Goal: Information Seeking & Learning: Understand process/instructions

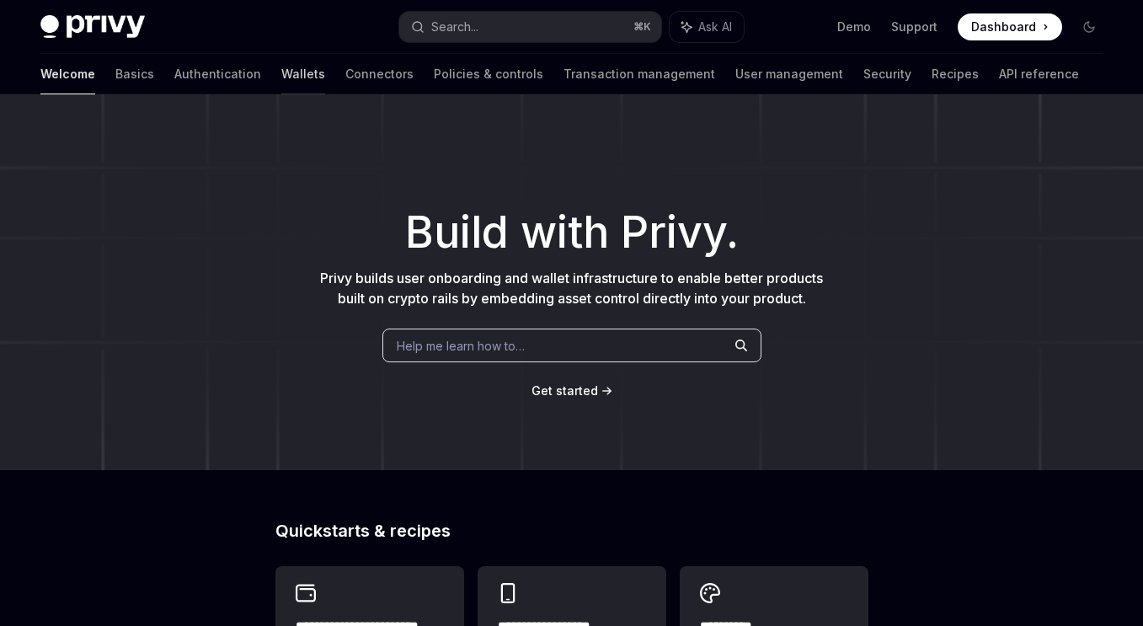
click at [281, 77] on link "Wallets" at bounding box center [303, 74] width 44 height 40
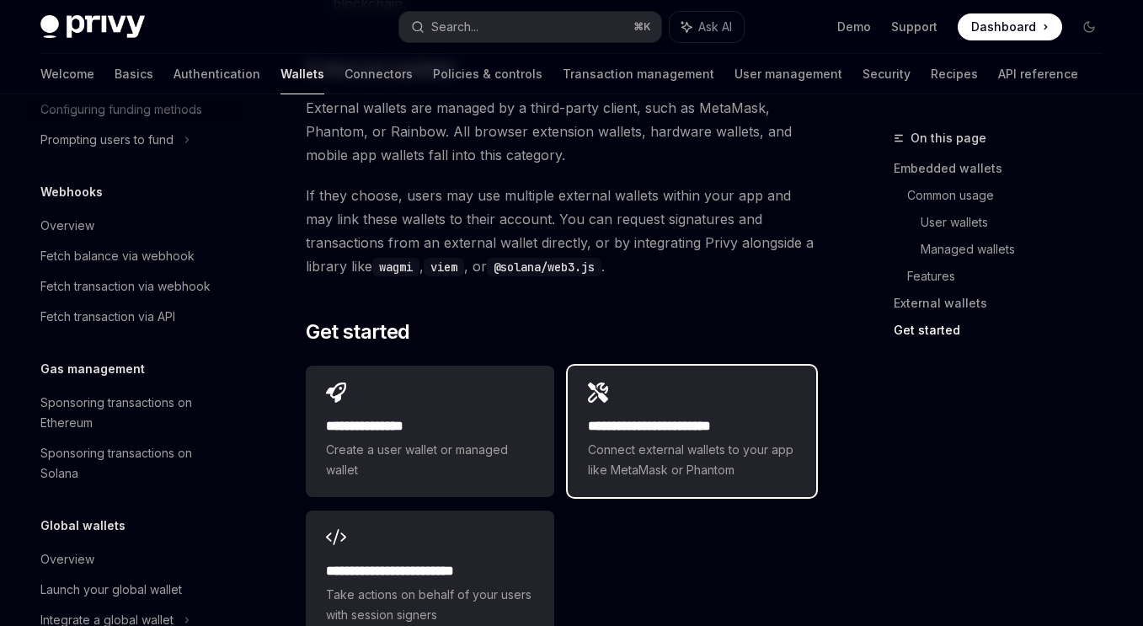
scroll to position [2814, 0]
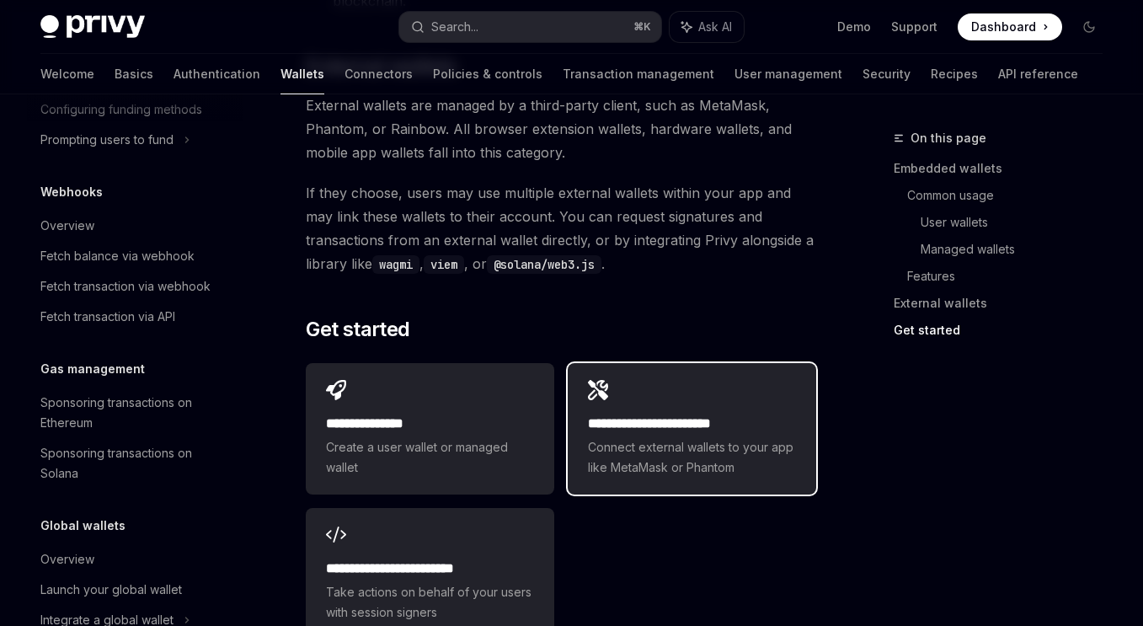
click at [723, 437] on span "Connect external wallets to your app like MetaMask or Phantom" at bounding box center [692, 457] width 208 height 40
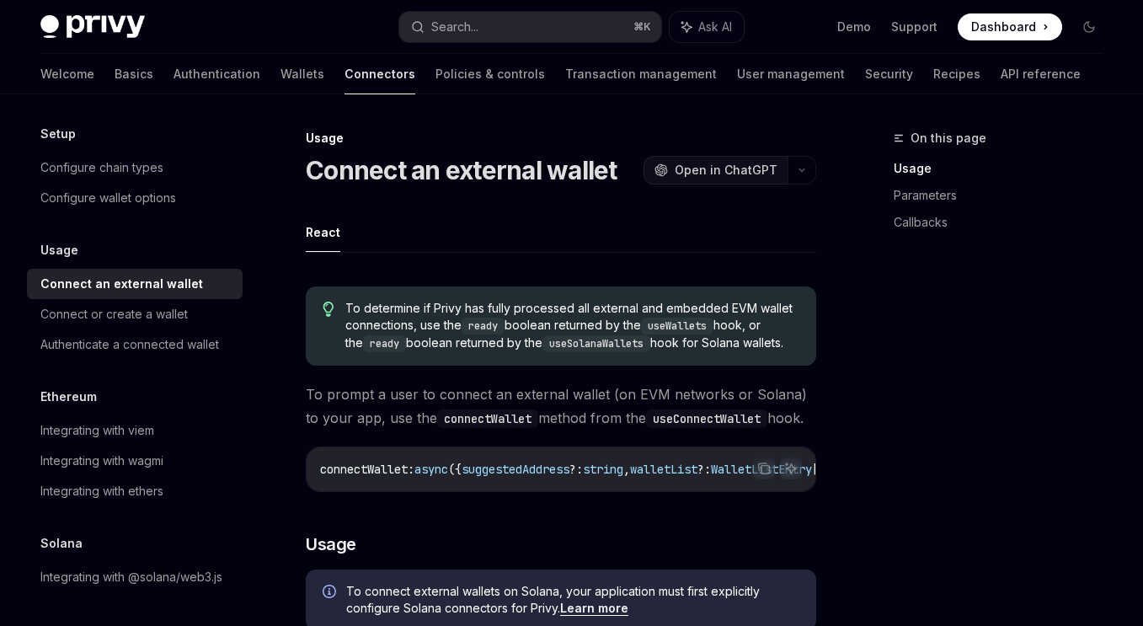
click at [710, 168] on span "Open in ChatGPT" at bounding box center [726, 170] width 103 height 17
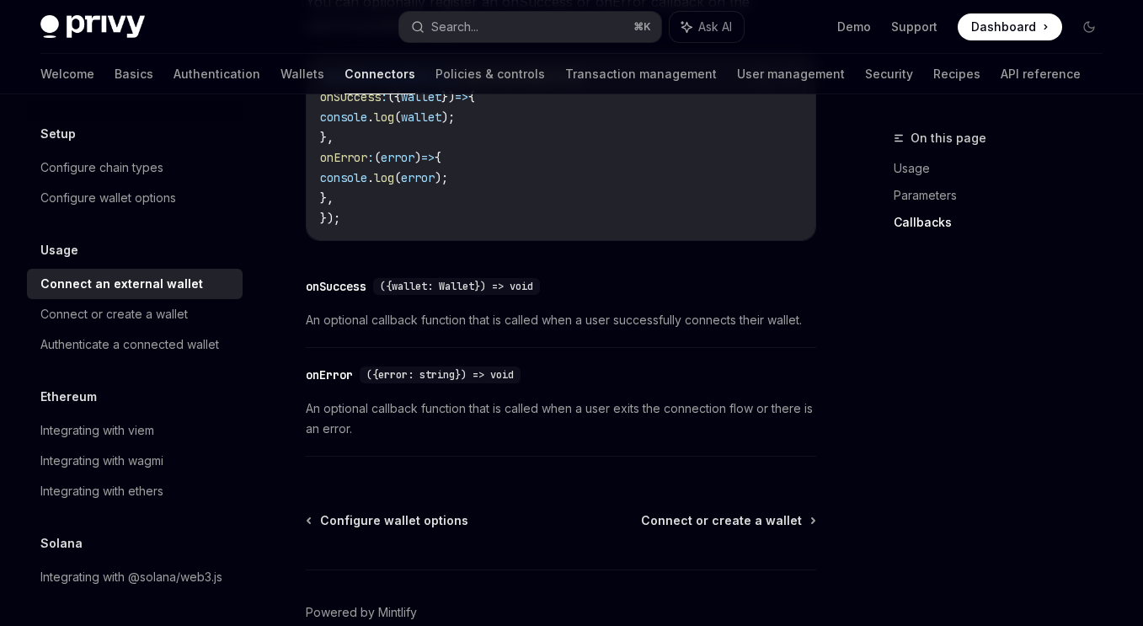
scroll to position [1171, 0]
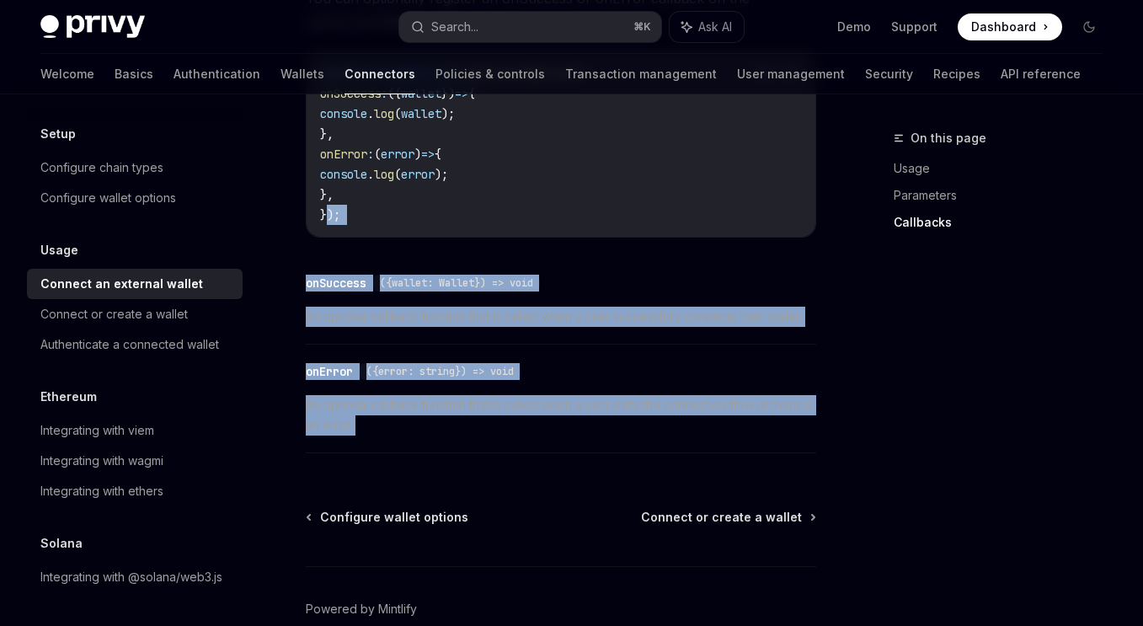
drag, startPoint x: 519, startPoint y: 482, endPoint x: 324, endPoint y: 223, distance: 323.5
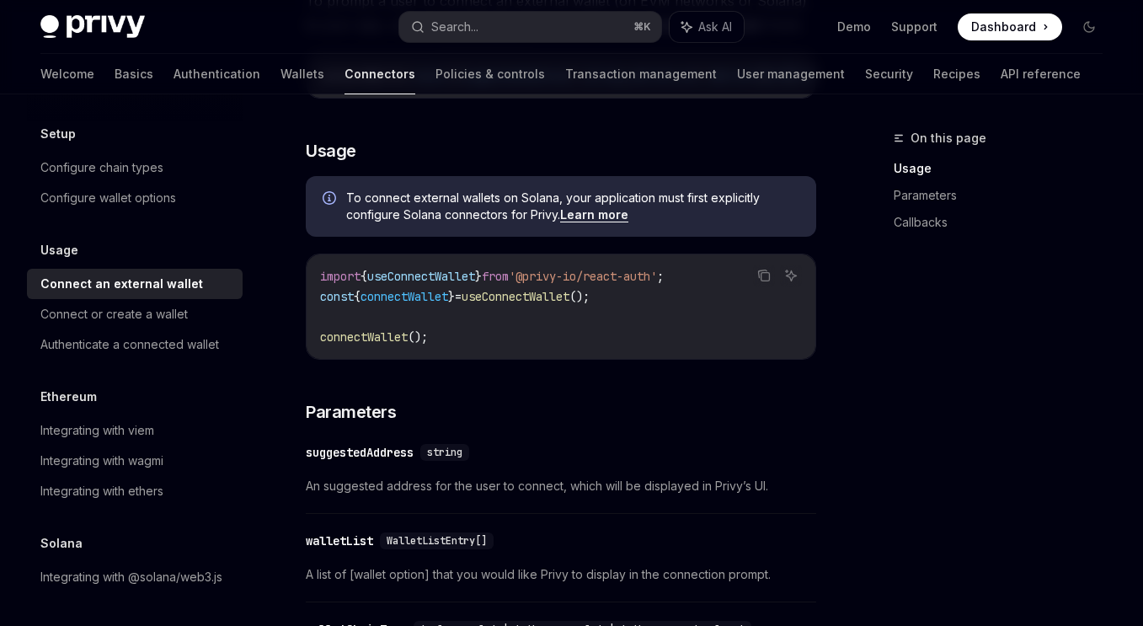
scroll to position [371, 0]
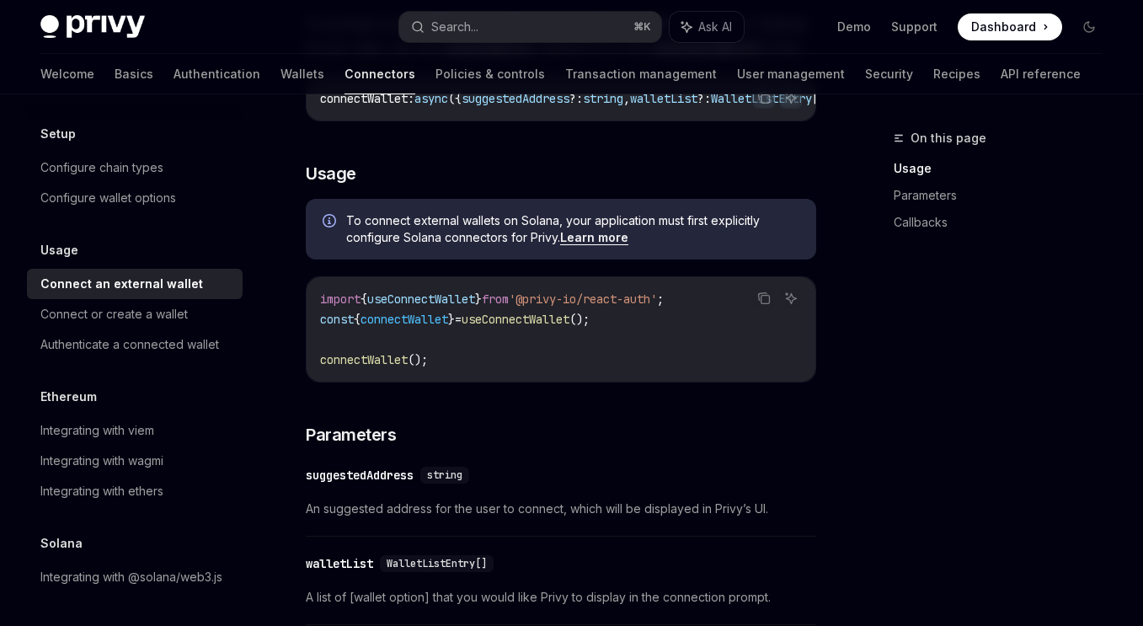
click at [718, 338] on code "import { useConnectWallet } from '@privy-io/react-auth' ; const { connectWallet…" at bounding box center [561, 329] width 482 height 81
click at [472, 370] on code "import { useConnectWallet } from '@privy-io/react-auth' ; const { connectWallet…" at bounding box center [561, 329] width 482 height 81
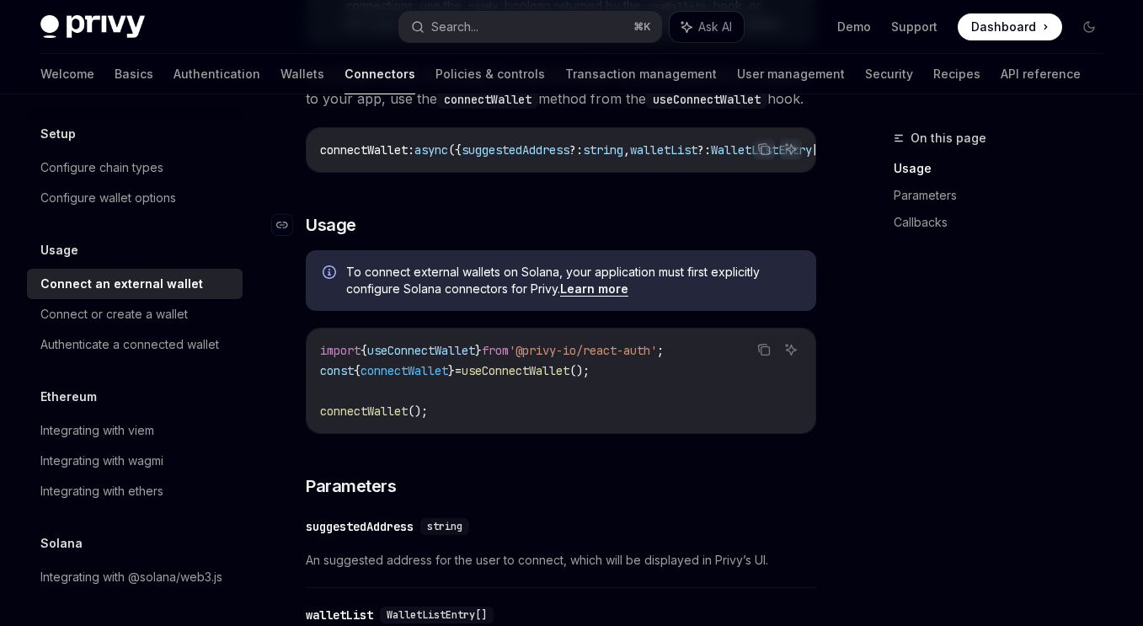
scroll to position [315, 0]
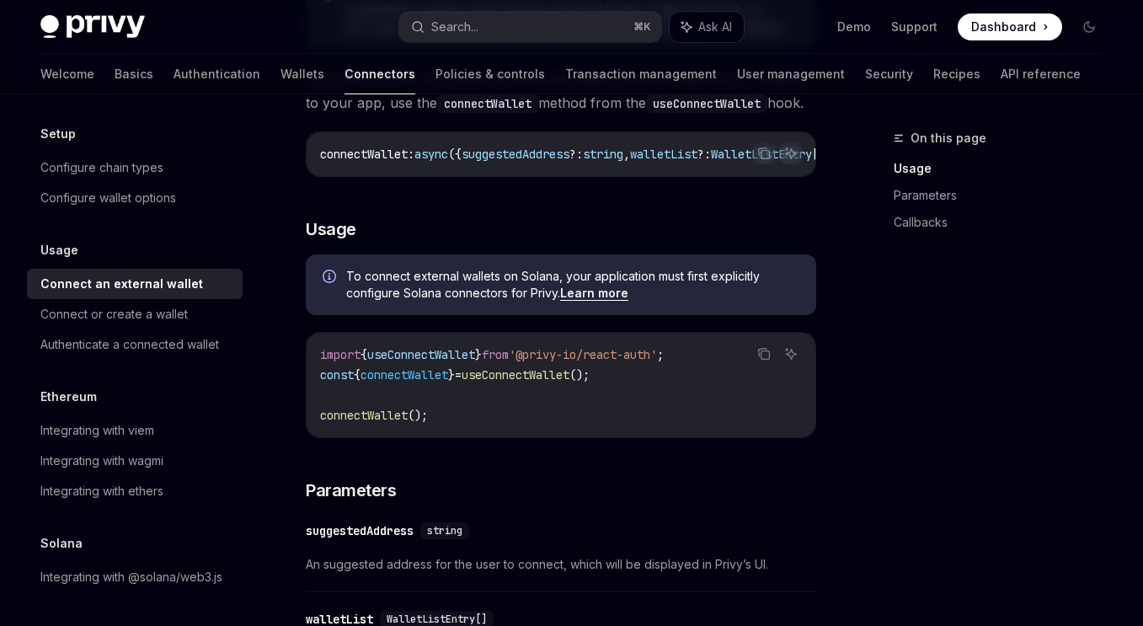
click at [492, 392] on code "import { useConnectWallet } from '@privy-io/react-auth' ; const { connectWallet…" at bounding box center [561, 384] width 482 height 81
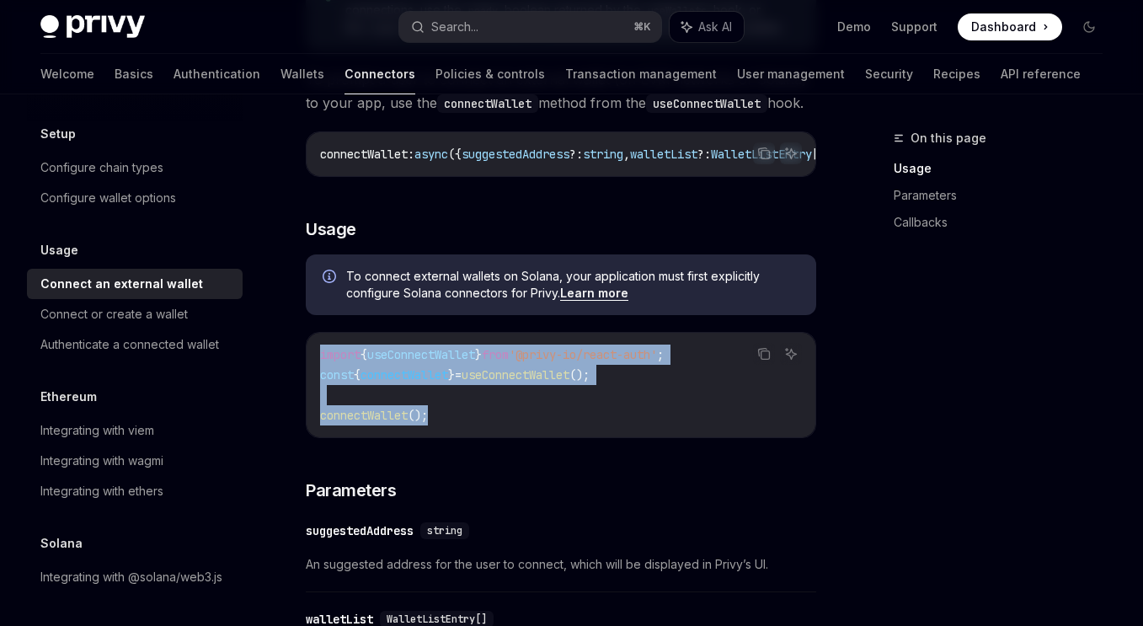
drag, startPoint x: 431, startPoint y: 418, endPoint x: 317, endPoint y: 355, distance: 129.6
click at [317, 355] on div "import { useConnectWallet } from '@privy-io/react-auth' ; const { connectWallet…" at bounding box center [561, 385] width 509 height 104
copy code "import { useConnectWallet } from '@privy-io/react-auth' ; const { connectWallet…"
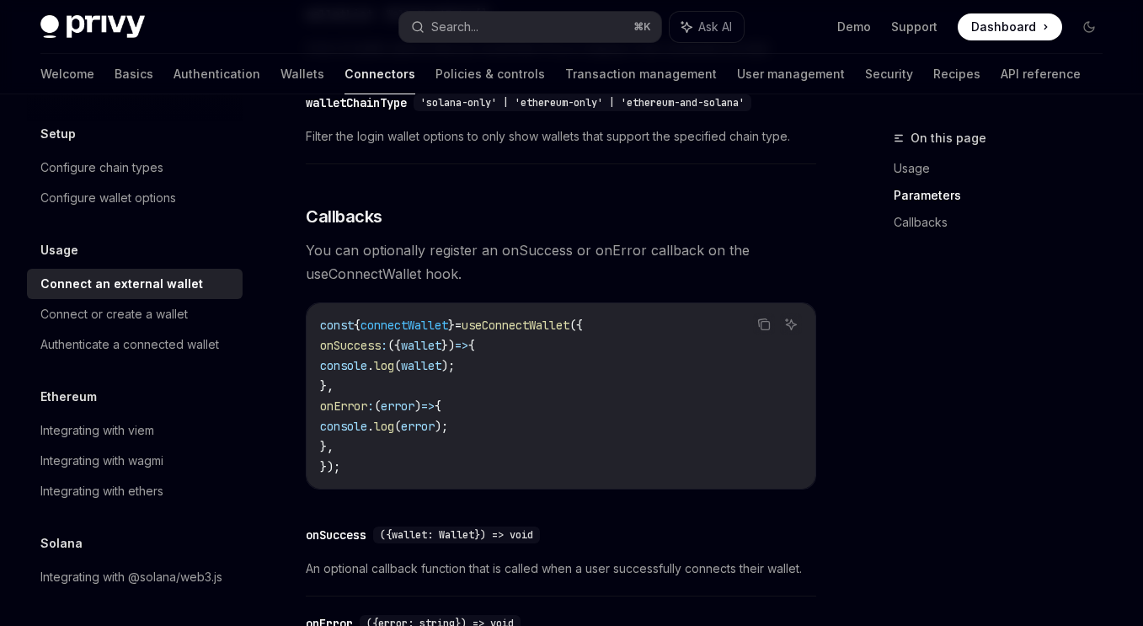
scroll to position [947, 0]
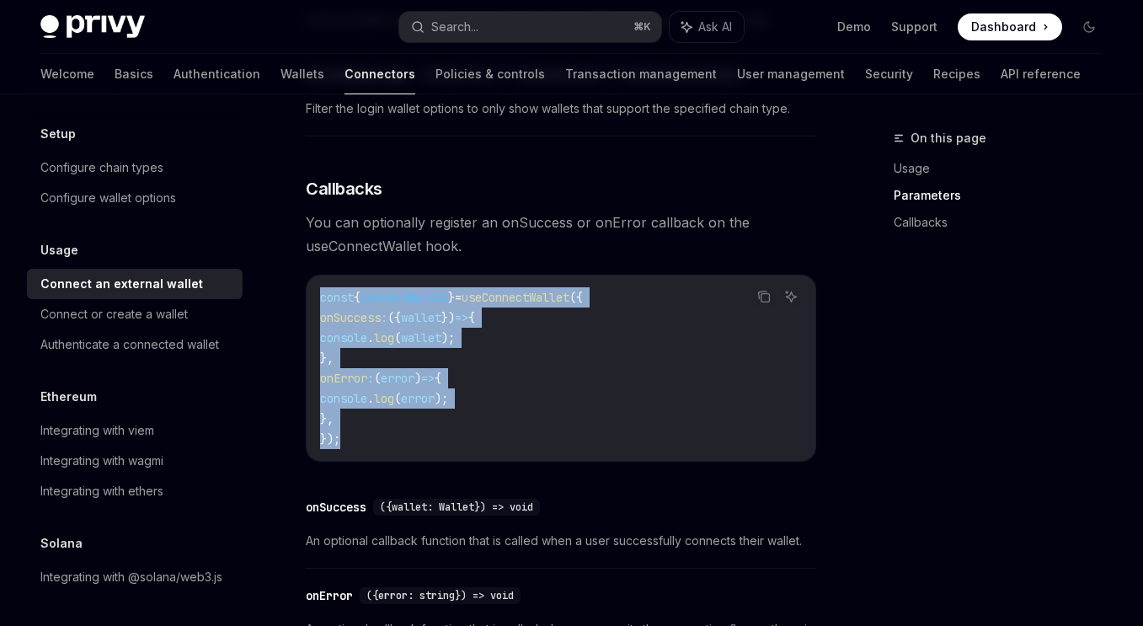
drag, startPoint x: 355, startPoint y: 451, endPoint x: 314, endPoint y: 307, distance: 149.0
click at [314, 307] on div "const { connectWallet } = useConnectWallet ({ onSuccess : ({ wallet }) => { con…" at bounding box center [561, 367] width 509 height 185
copy code "const { connectWallet } = useConnectWallet ({ onSuccess : ({ wallet }) => { con…"
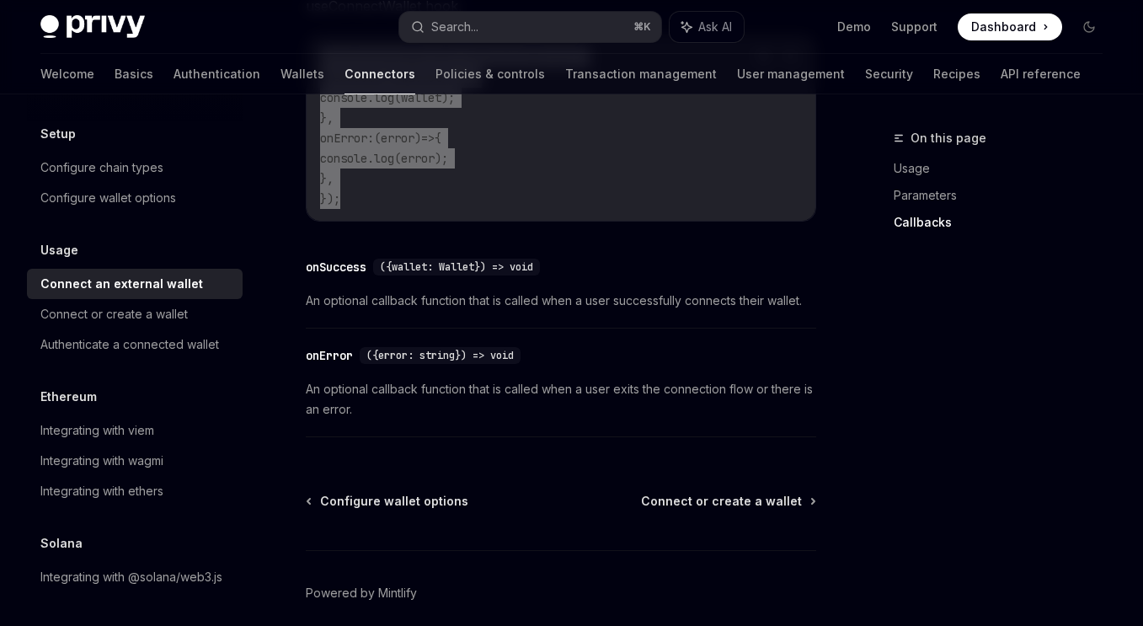
scroll to position [1200, 0]
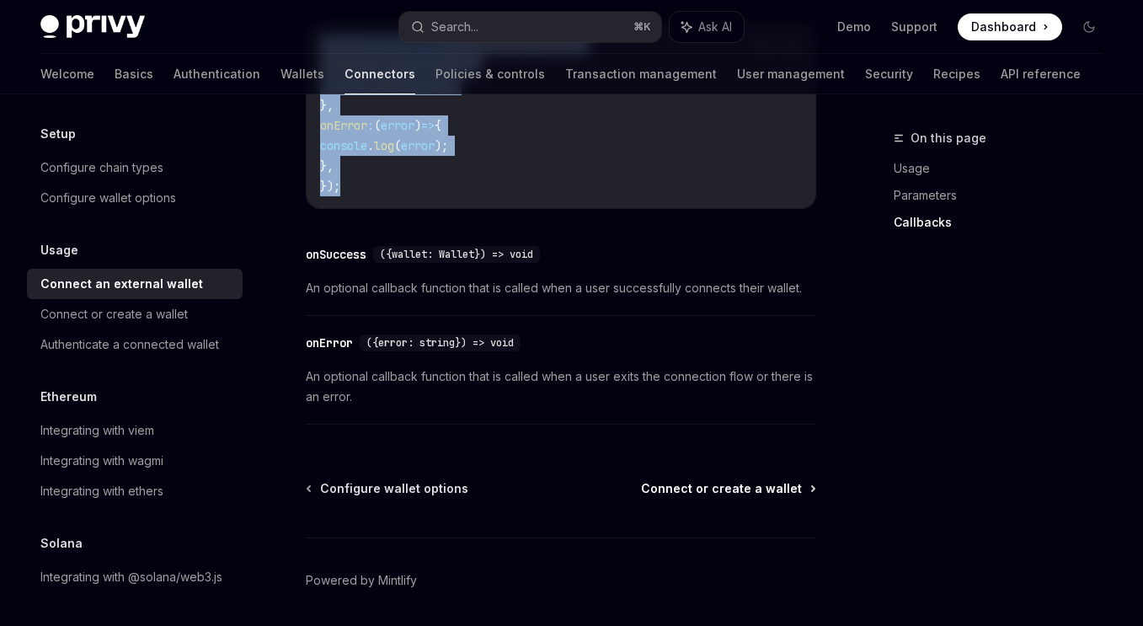
click at [765, 496] on span "Connect or create a wallet" at bounding box center [721, 488] width 161 height 17
type textarea "*"
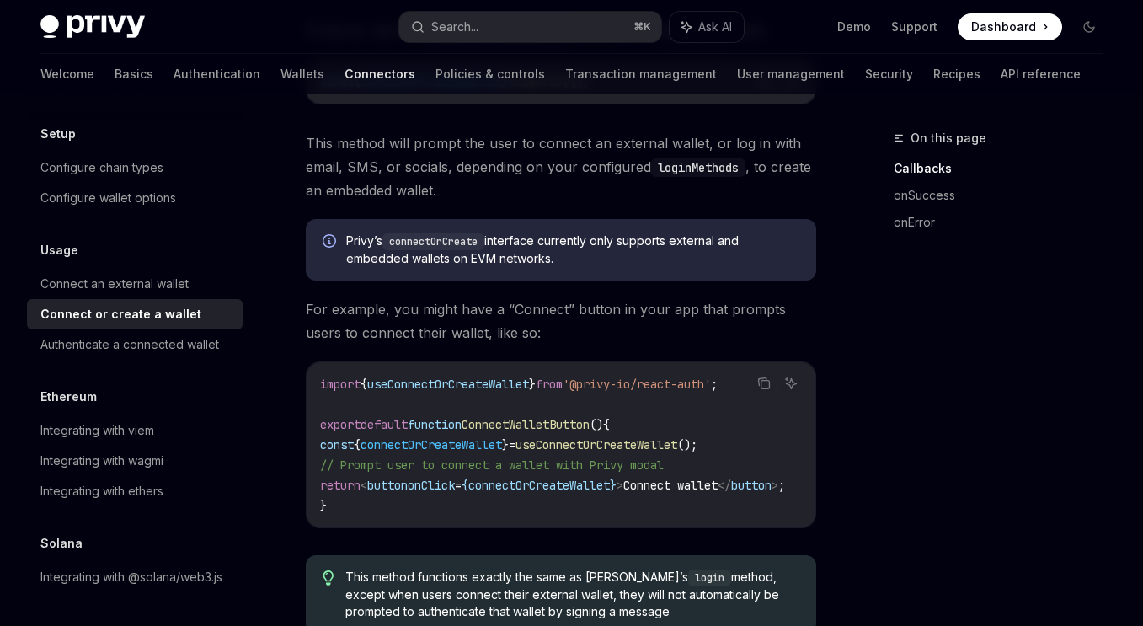
scroll to position [396, 0]
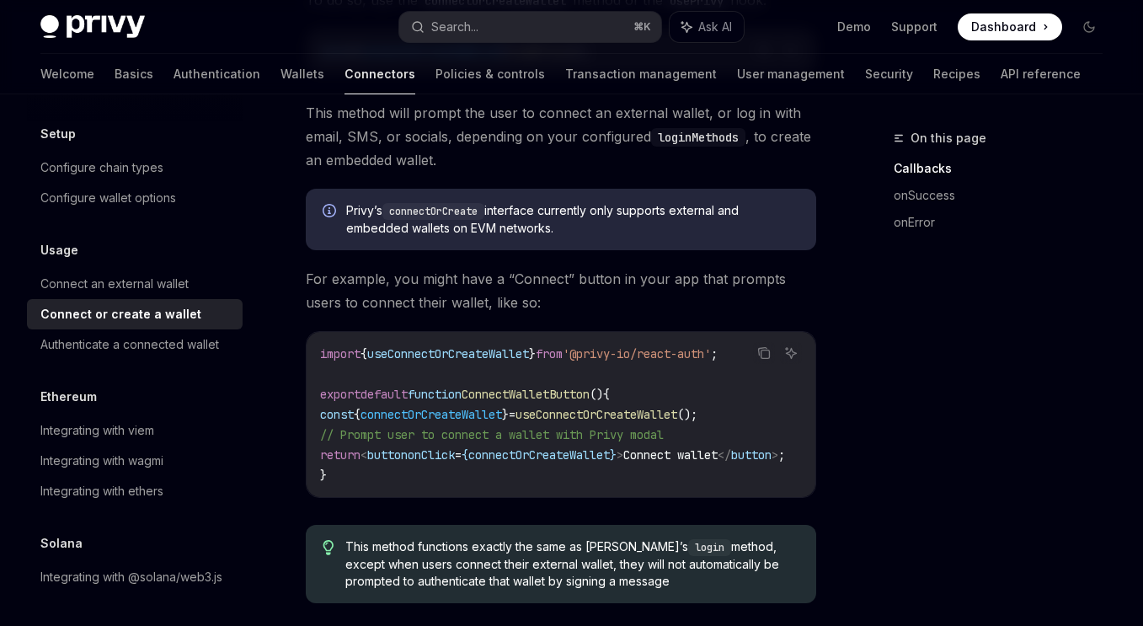
click at [584, 408] on span "useConnectOrCreateWallet" at bounding box center [596, 414] width 162 height 15
click at [762, 351] on icon "Copy the contents from the code block" at bounding box center [763, 352] width 13 height 13
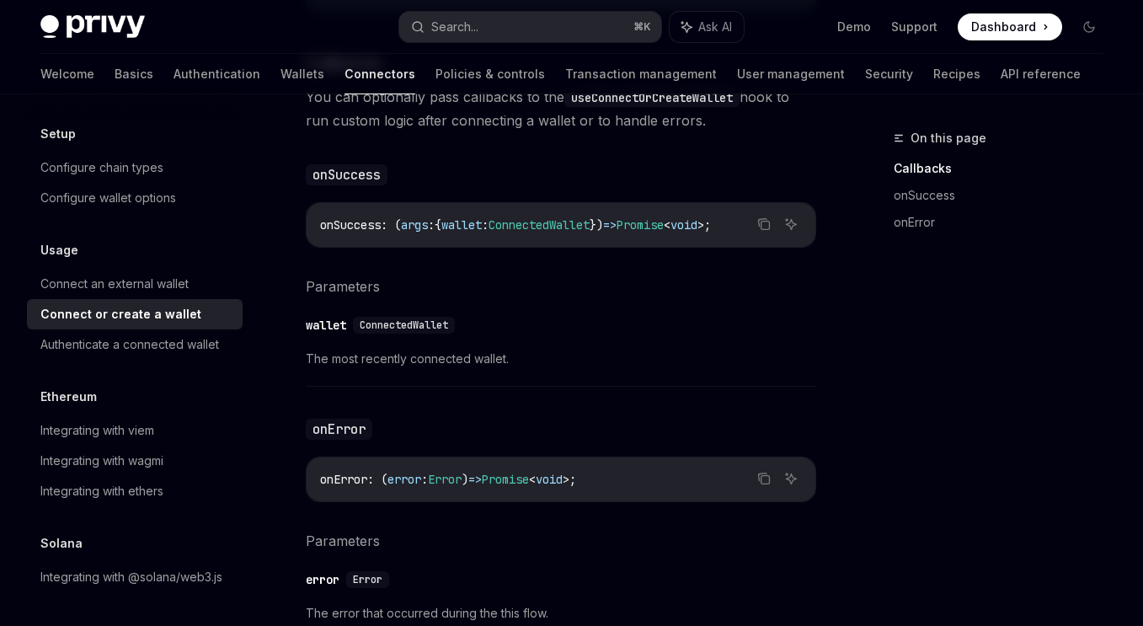
scroll to position [1268, 0]
